Goal: Task Accomplishment & Management: Manage account settings

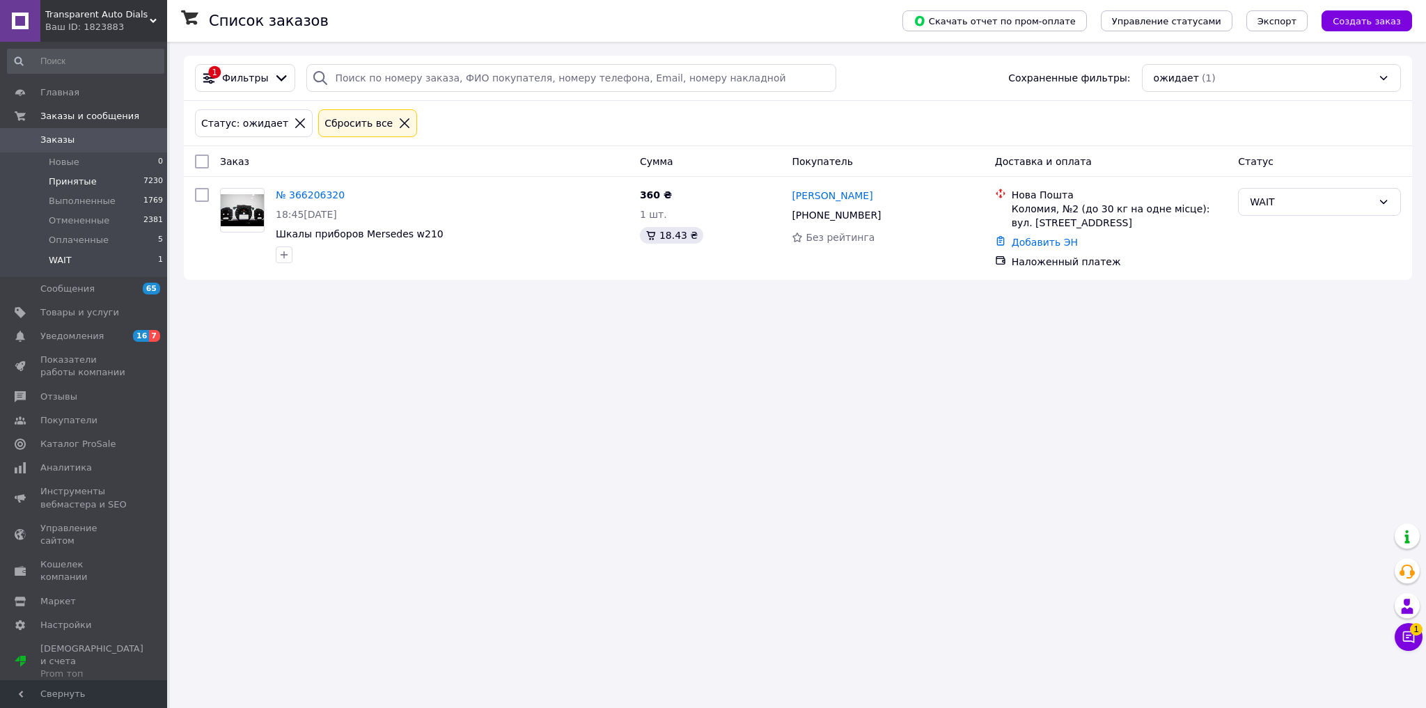
click at [75, 182] on span "Принятые" at bounding box center [73, 181] width 48 height 13
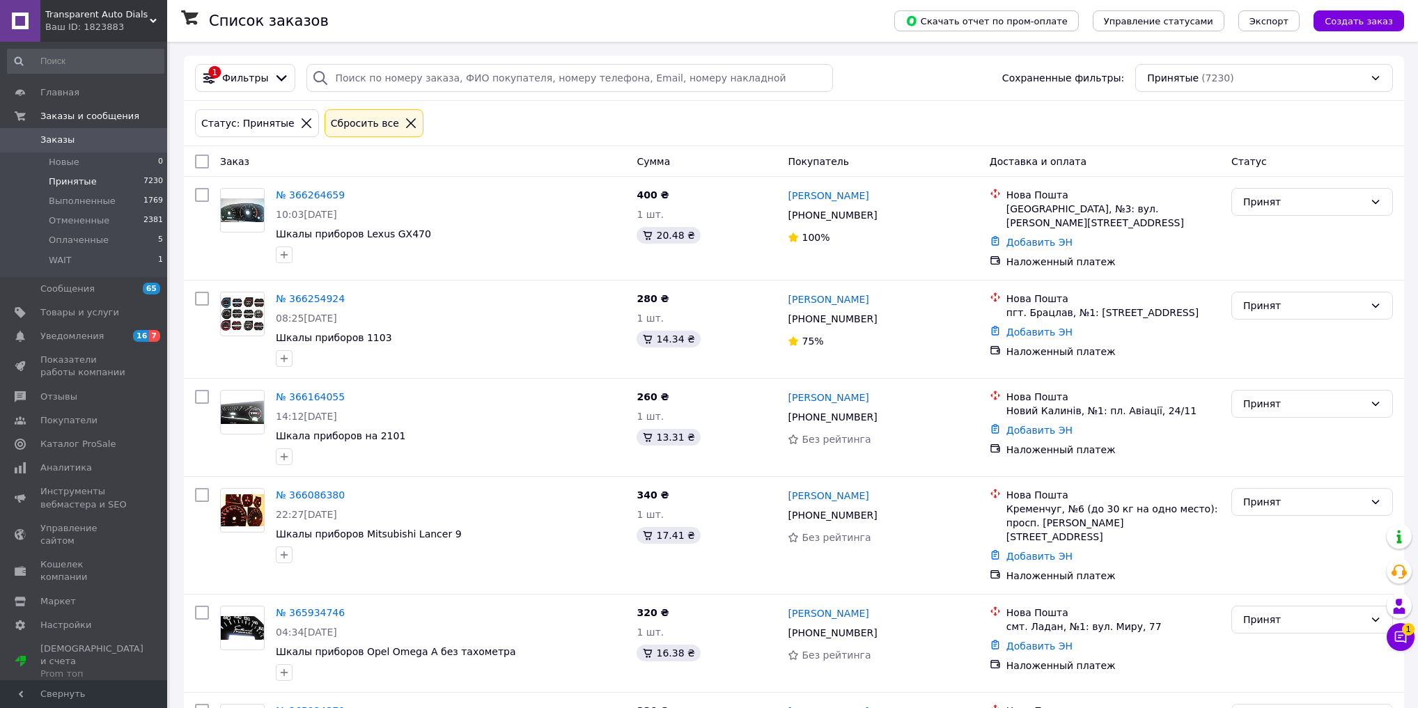
click at [290, 293] on link "№ 366254924" at bounding box center [310, 298] width 69 height 11
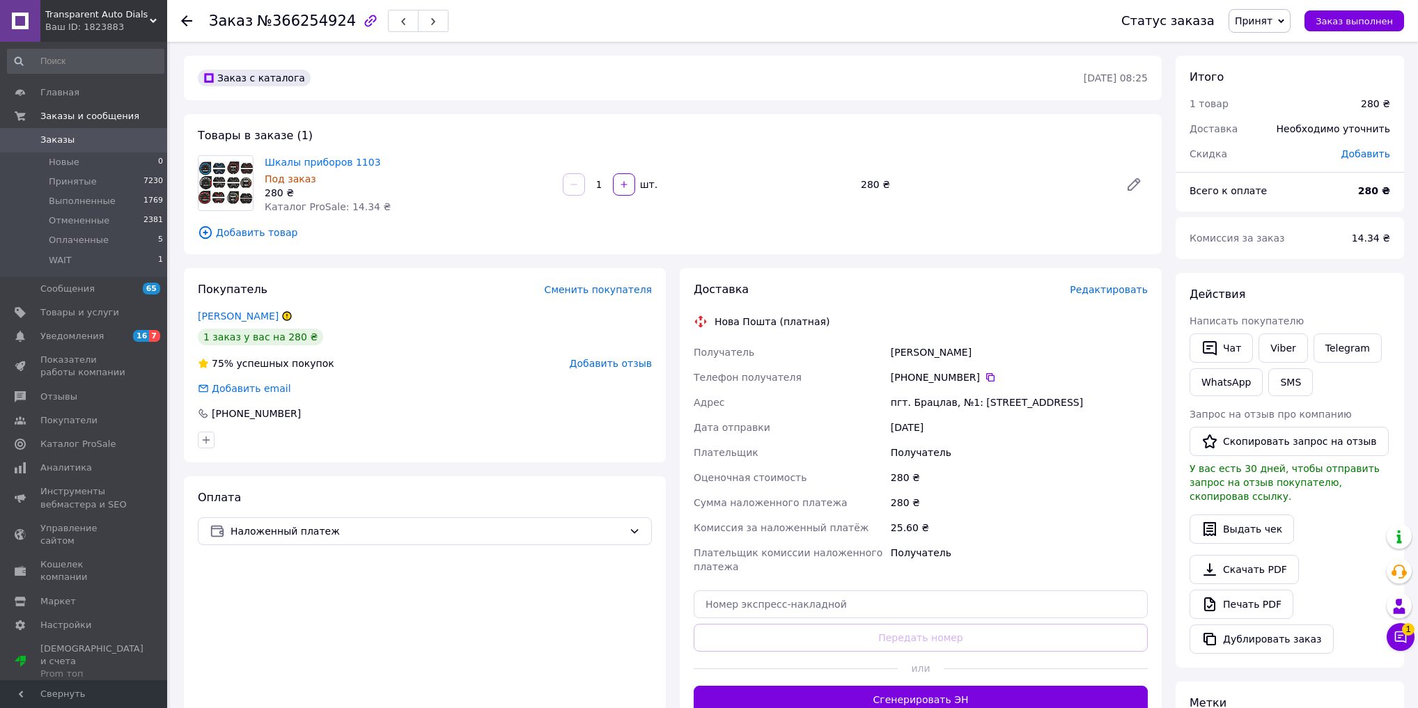
drag, startPoint x: 694, startPoint y: 350, endPoint x: 1094, endPoint y: 400, distance: 402.7
click at [1094, 400] on div "Получатель [PERSON_NAME] Телефон получателя [PHONE_NUMBER]   [GEOGRAPHIC_DATA] …" at bounding box center [921, 460] width 460 height 240
copy div "Получатель [PERSON_NAME] Телефон получателя [PHONE_NUMBER]   [GEOGRAPHIC_DATA] …"
click at [1017, 467] on div "280 ₴" at bounding box center [1019, 477] width 263 height 25
click at [1395, 641] on icon at bounding box center [1401, 638] width 12 height 12
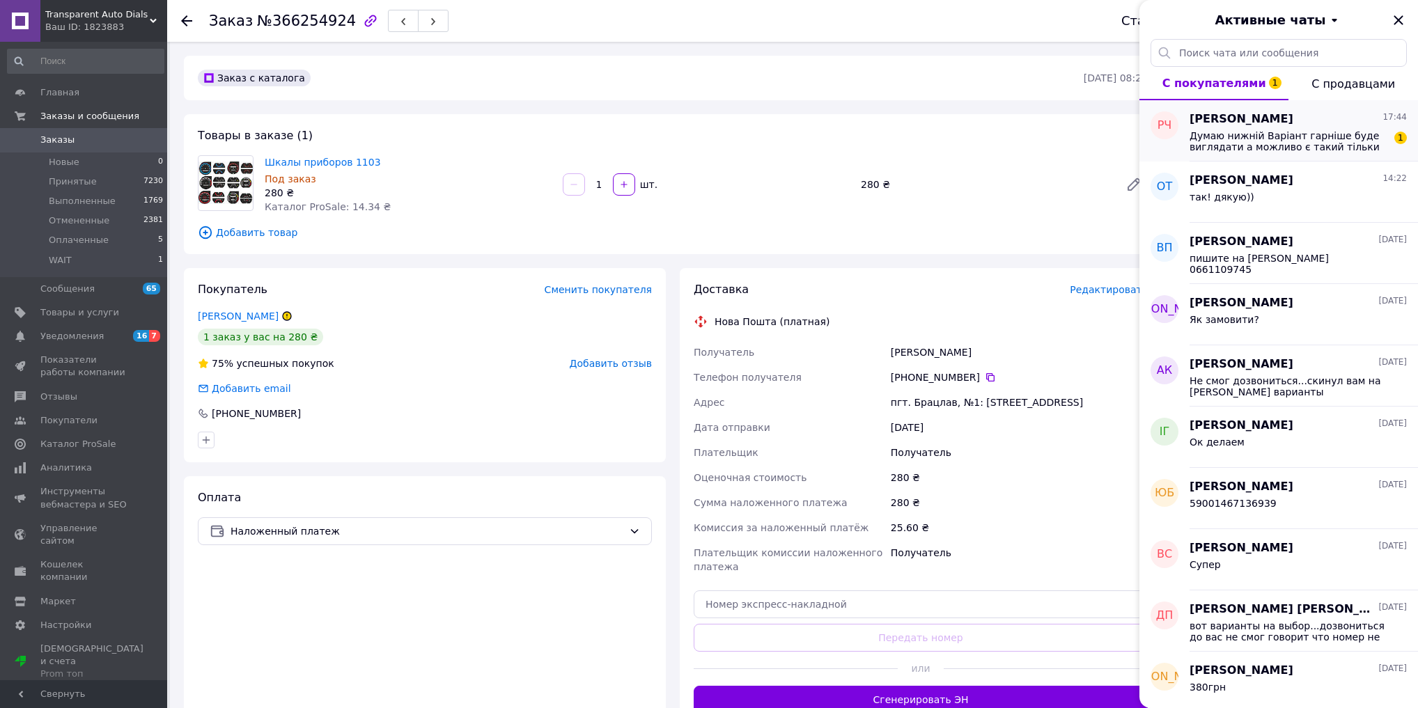
click at [1273, 141] on span "Думаю нижній Варіант гарніше буде виглядати а можливо є такий тільки в сірий фо…" at bounding box center [1288, 141] width 198 height 22
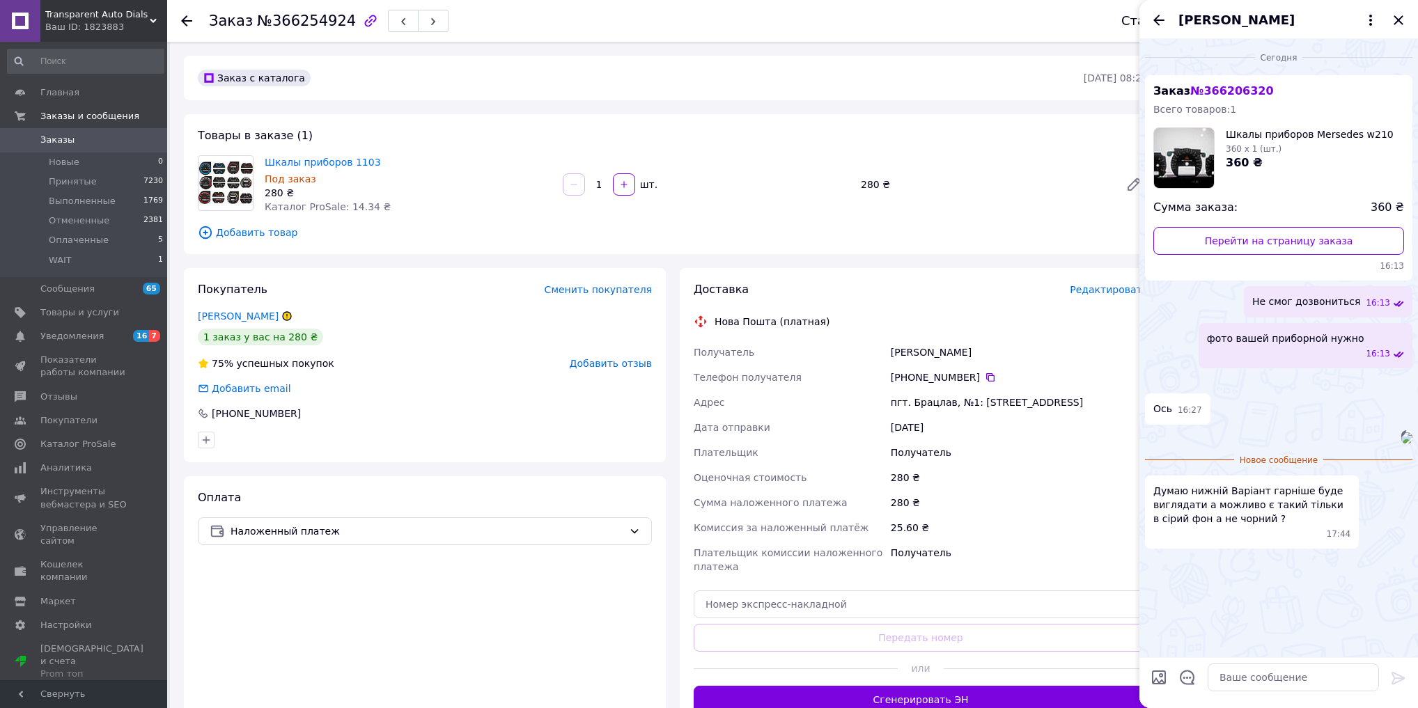
scroll to position [191, 0]
click at [1269, 682] on textarea at bounding box center [1292, 678] width 171 height 28
type textarea "мы только на черном фоне делаем"
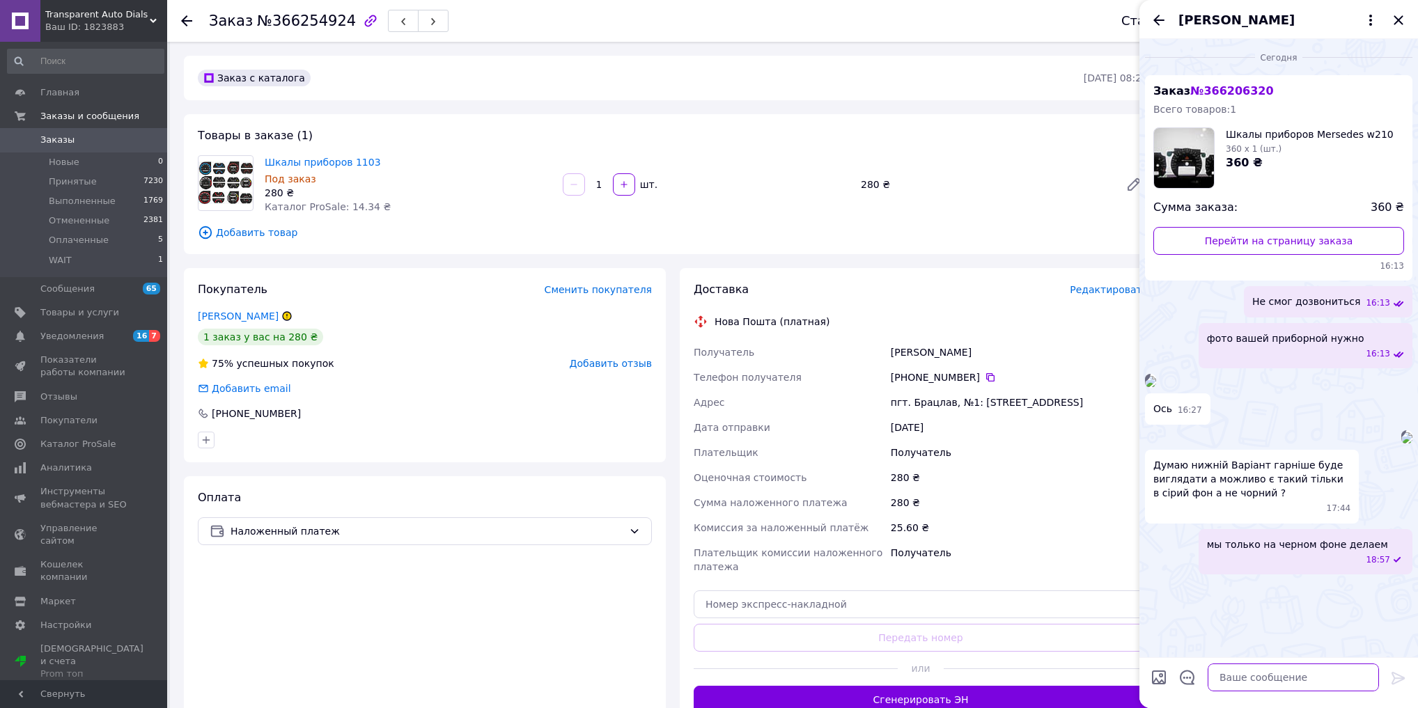
scroll to position [217, 0]
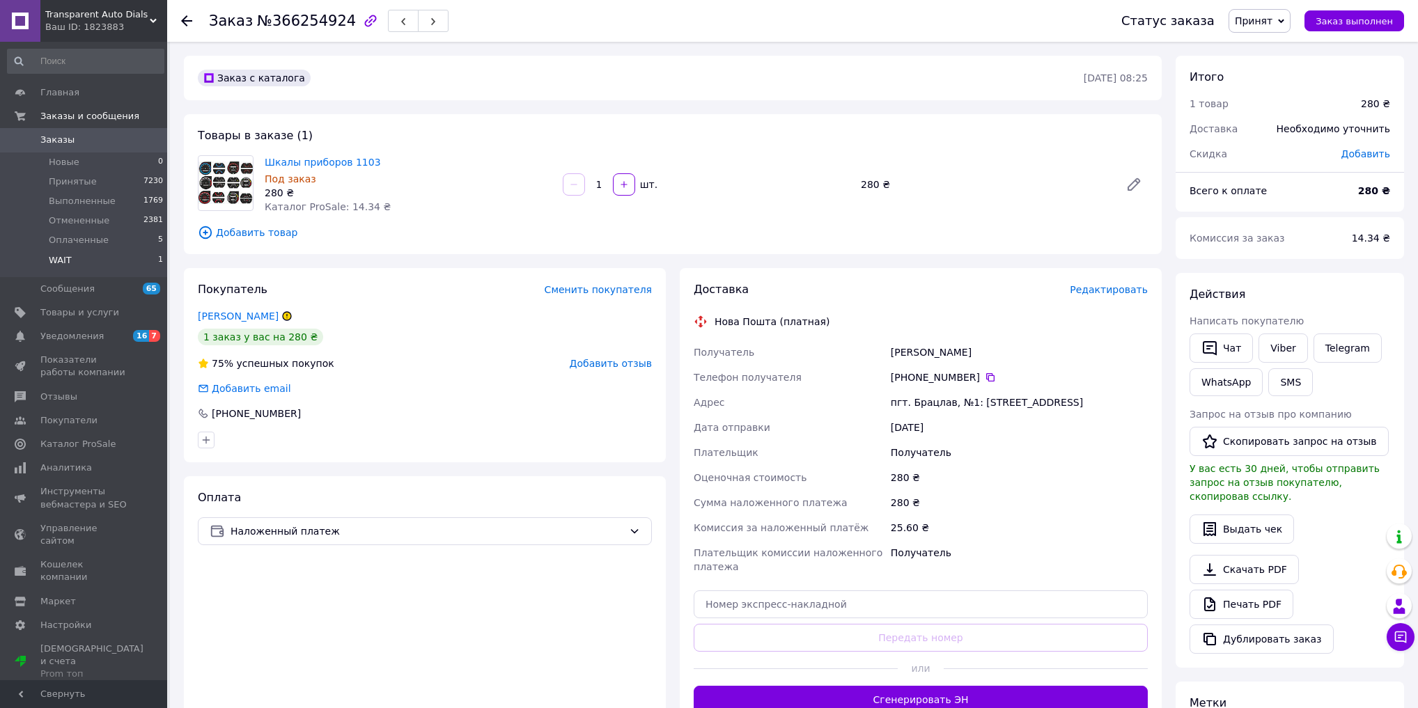
click at [81, 259] on li "WAIT 1" at bounding box center [85, 264] width 171 height 26
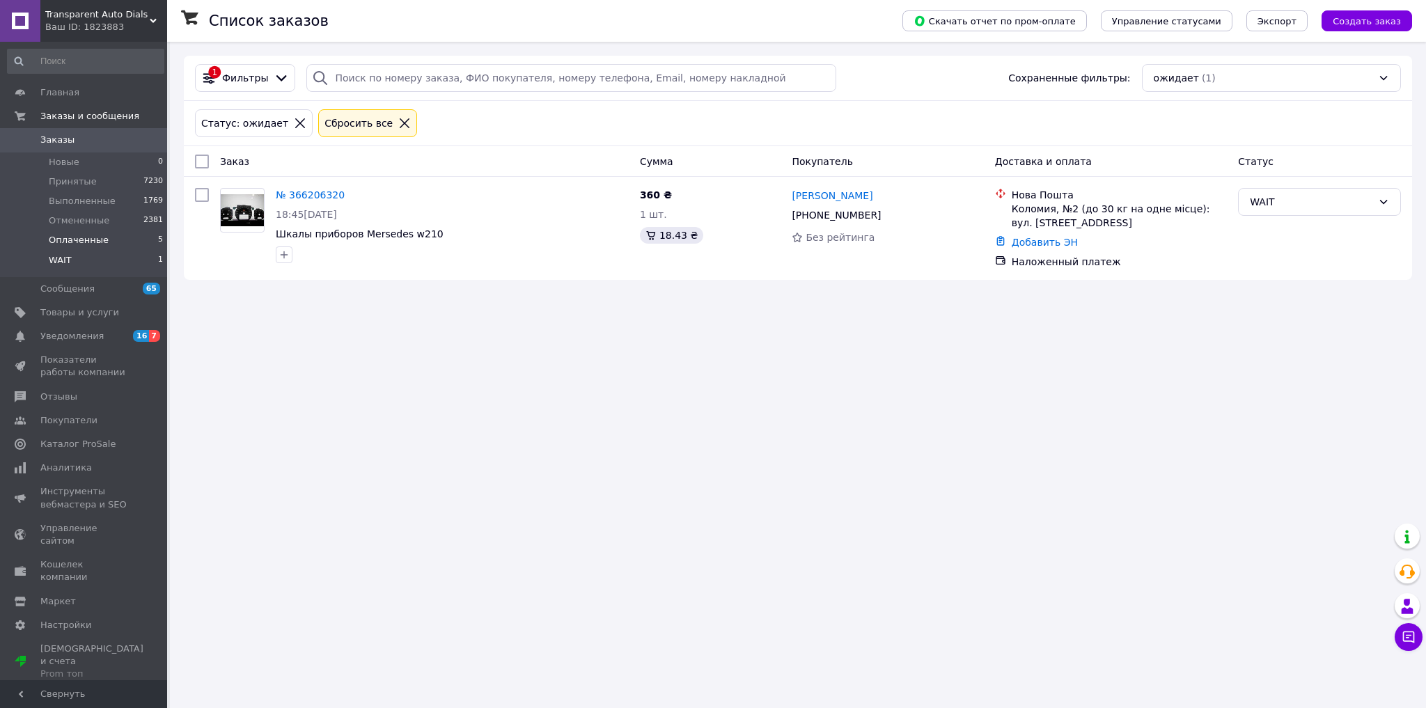
click at [67, 237] on span "Оплаченные" at bounding box center [79, 240] width 60 height 13
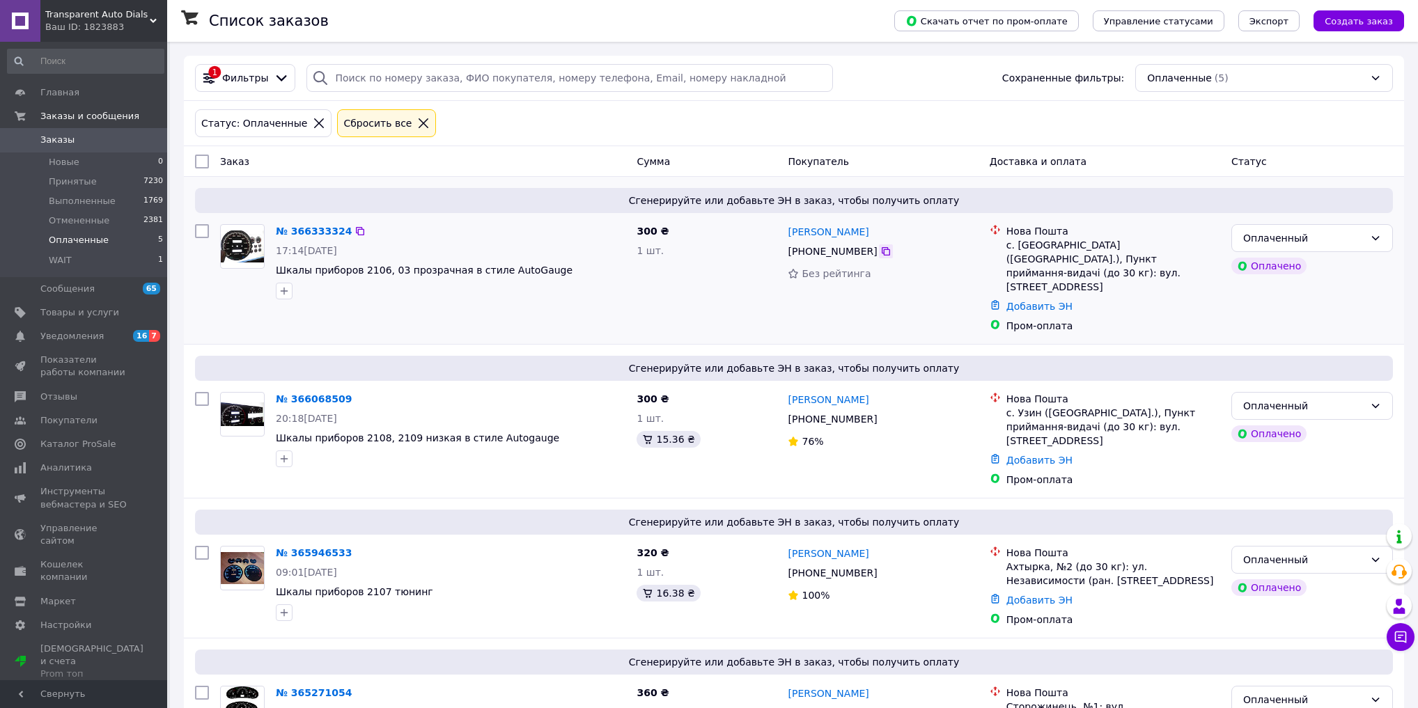
click at [882, 251] on icon at bounding box center [886, 251] width 8 height 8
